Goal: Task Accomplishment & Management: Manage account settings

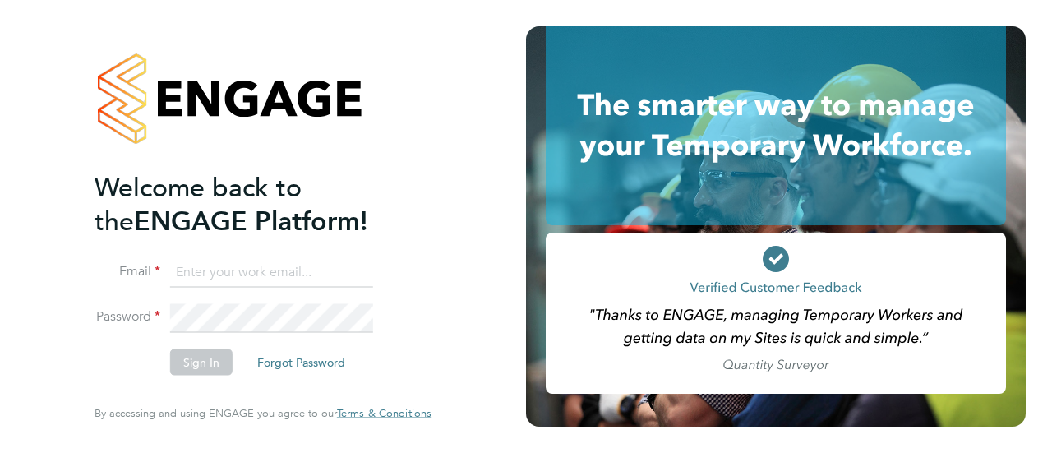
type input "[PERSON_NAME][EMAIL_ADDRESS][PERSON_NAME][PERSON_NAME][DOMAIN_NAME]"
click at [202, 366] on button "Sign In" at bounding box center [201, 362] width 62 height 26
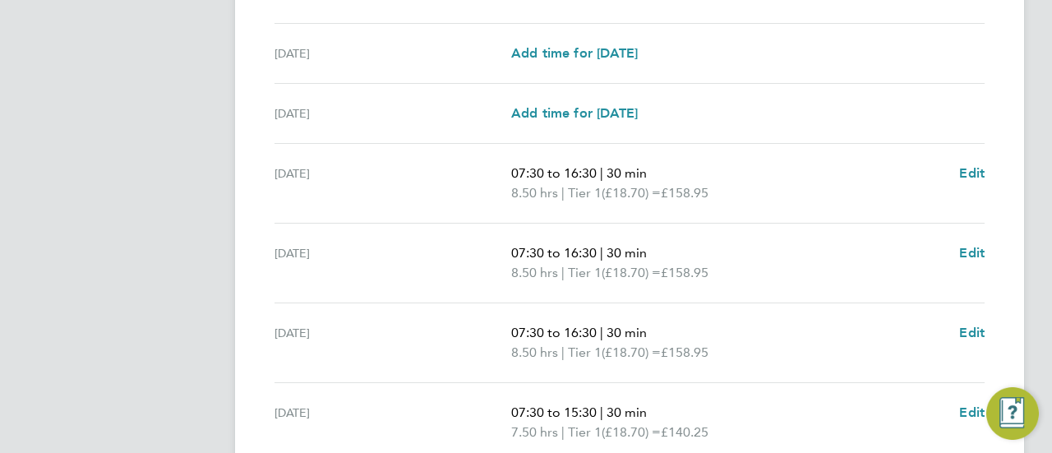
scroll to position [712, 0]
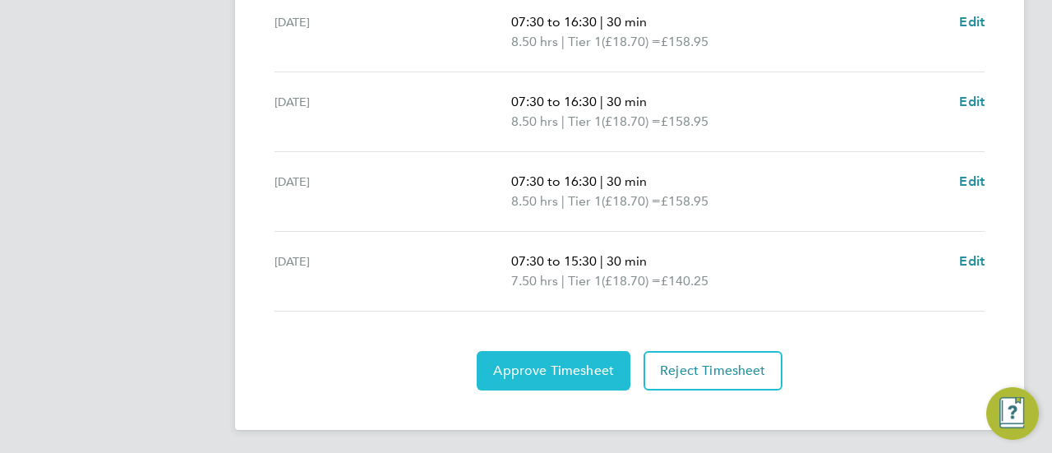
click at [559, 365] on span "Approve Timesheet" at bounding box center [553, 370] width 121 height 16
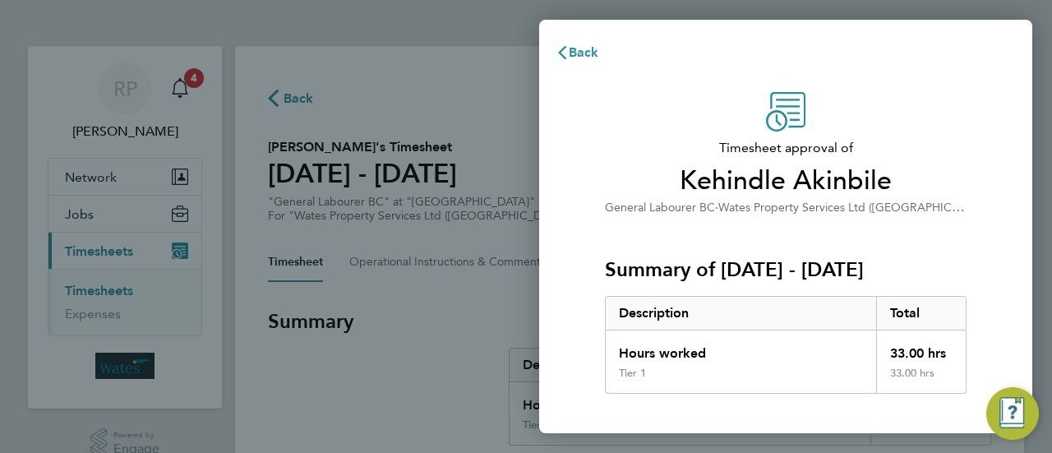
click at [402, 315] on div "Back Timesheet approval of Kehindle Akinbile General Labourer BC · Wates Proper…" at bounding box center [526, 226] width 1052 height 453
click at [193, 84] on div "Back Timesheet approval of Kehindle Akinbile General Labourer BC · Wates Proper…" at bounding box center [526, 226] width 1052 height 453
click at [569, 49] on span "Back" at bounding box center [584, 52] width 30 height 16
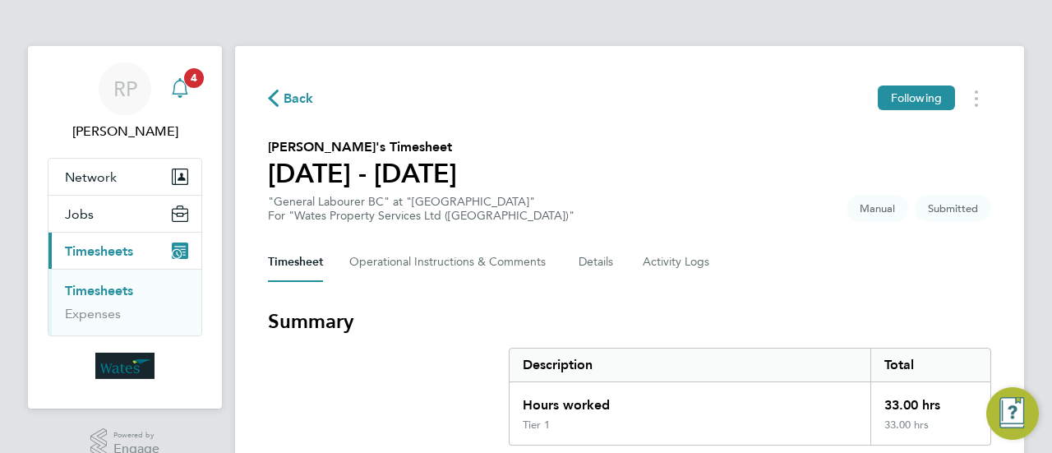
click at [191, 76] on span "4" at bounding box center [194, 78] width 20 height 20
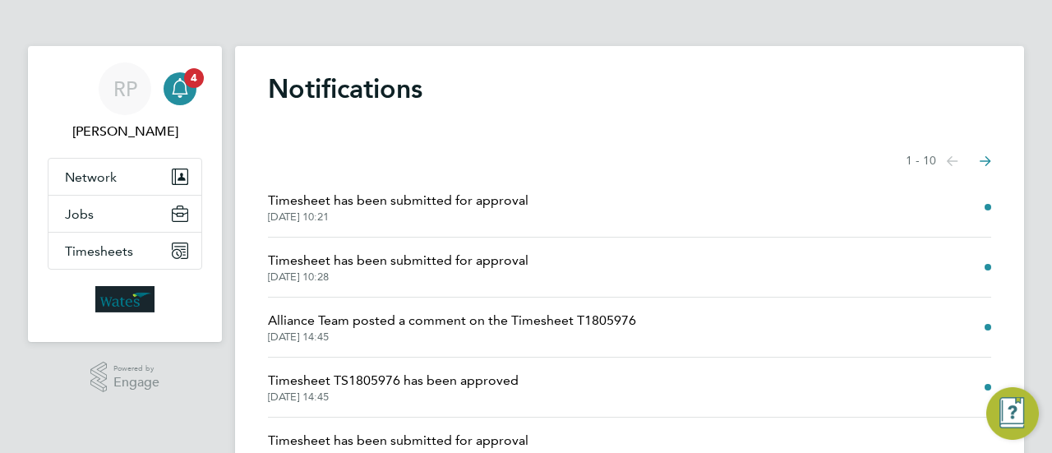
click at [483, 199] on span "Timesheet has been submitted for approval" at bounding box center [398, 201] width 260 height 20
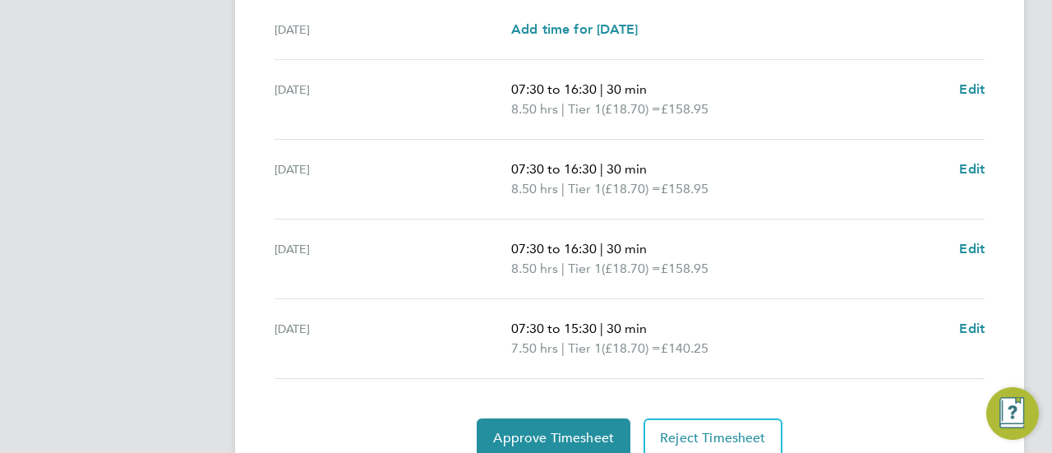
scroll to position [712, 0]
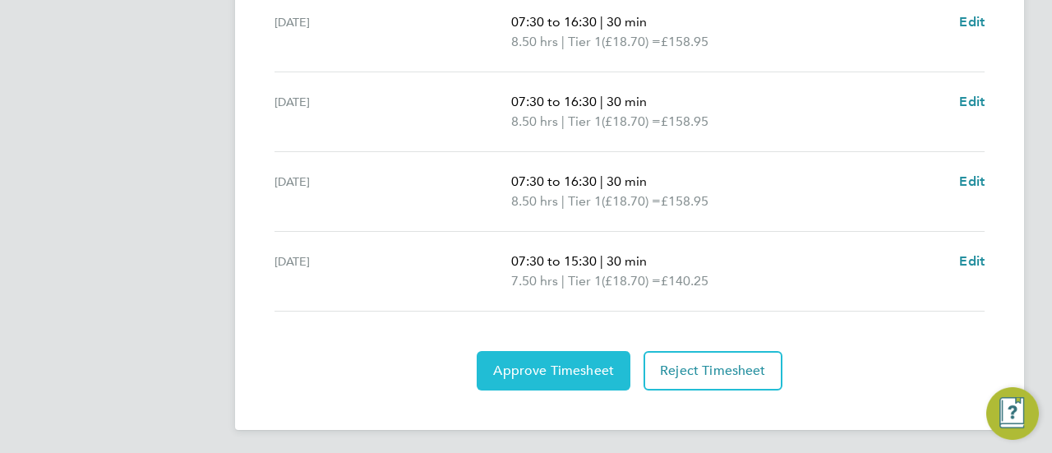
click at [606, 362] on span "Approve Timesheet" at bounding box center [553, 370] width 121 height 16
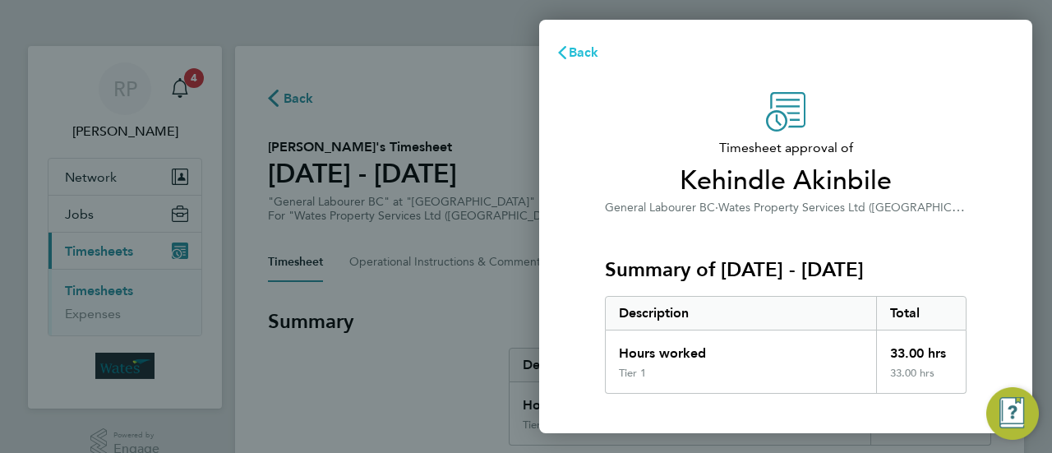
click at [575, 55] on span "Back" at bounding box center [584, 52] width 30 height 16
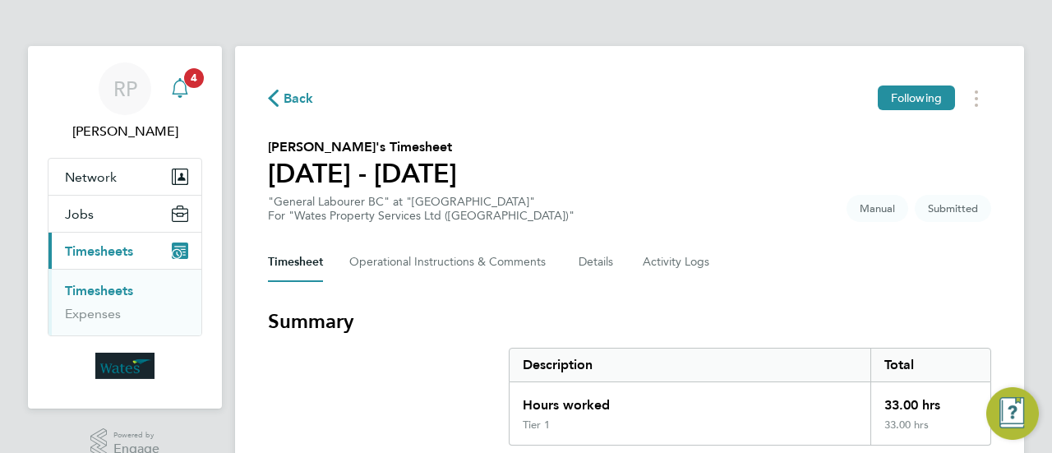
click at [191, 75] on span "4" at bounding box center [194, 78] width 20 height 20
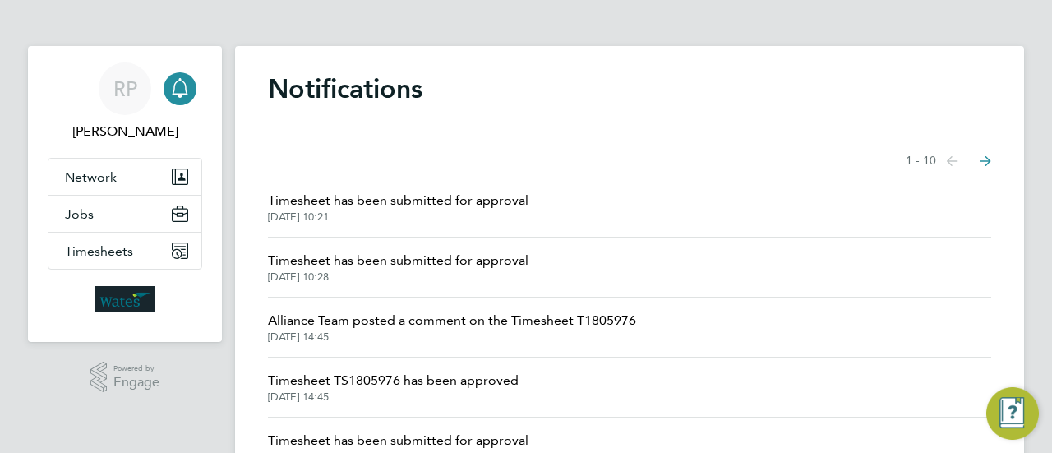
click at [468, 260] on span "Timesheet has been submitted for approval" at bounding box center [398, 261] width 260 height 20
